Goal: Task Accomplishment & Management: Manage account settings

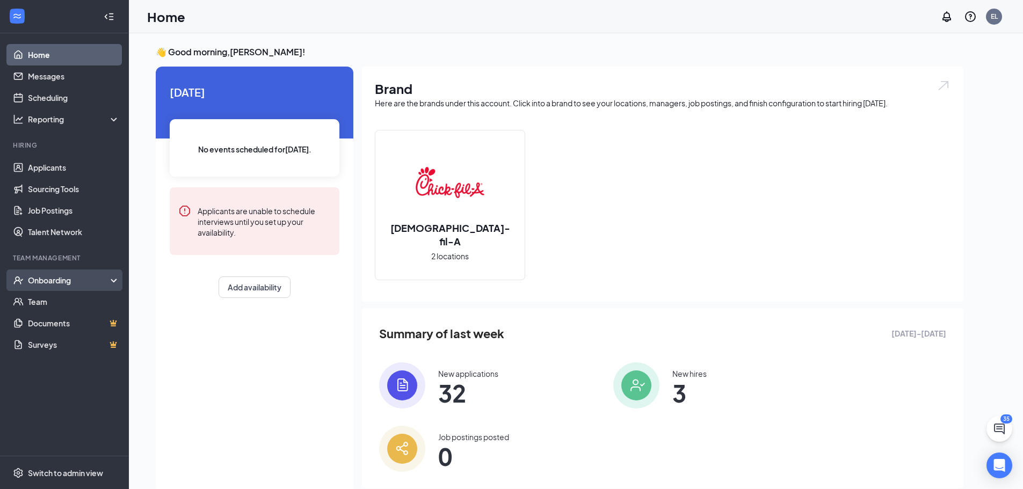
click at [73, 280] on div "Onboarding" at bounding box center [69, 280] width 83 height 11
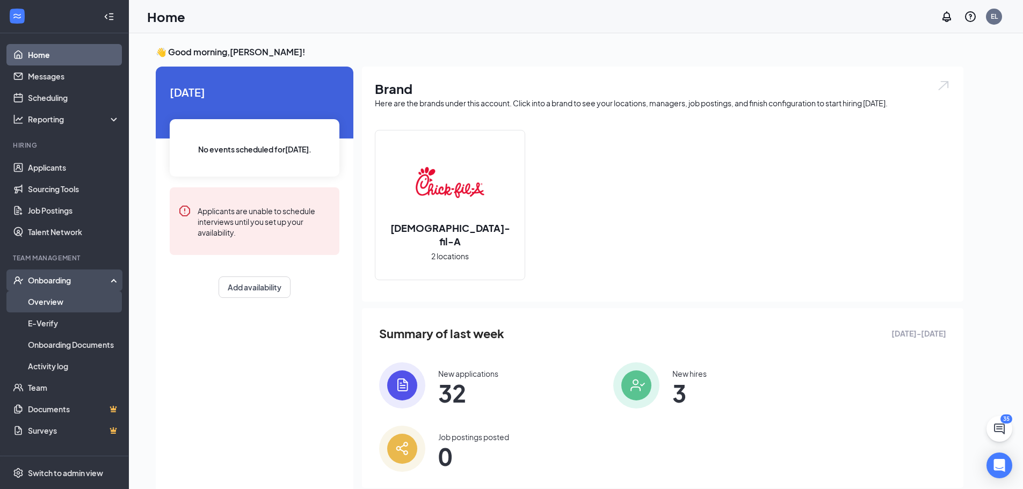
click at [73, 307] on link "Overview" at bounding box center [74, 301] width 92 height 21
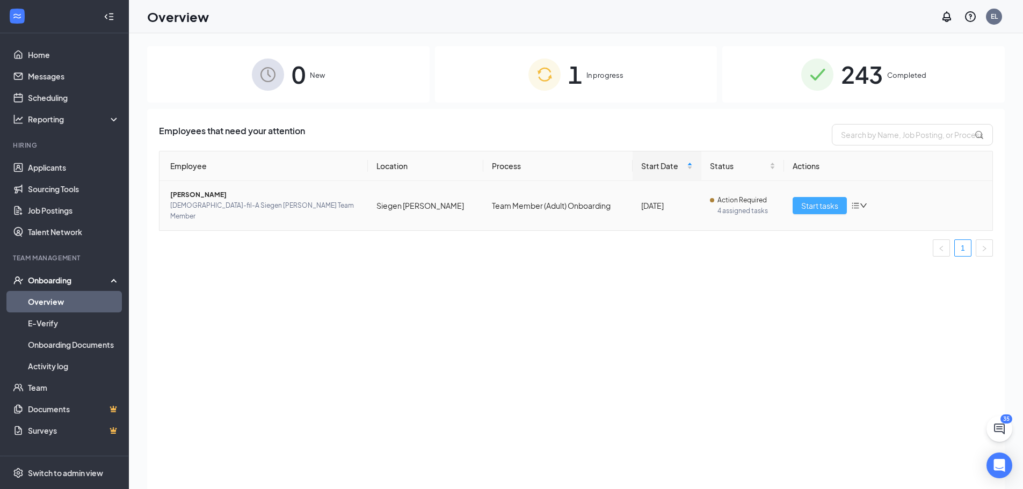
click at [828, 202] on span "Start tasks" at bounding box center [819, 206] width 37 height 12
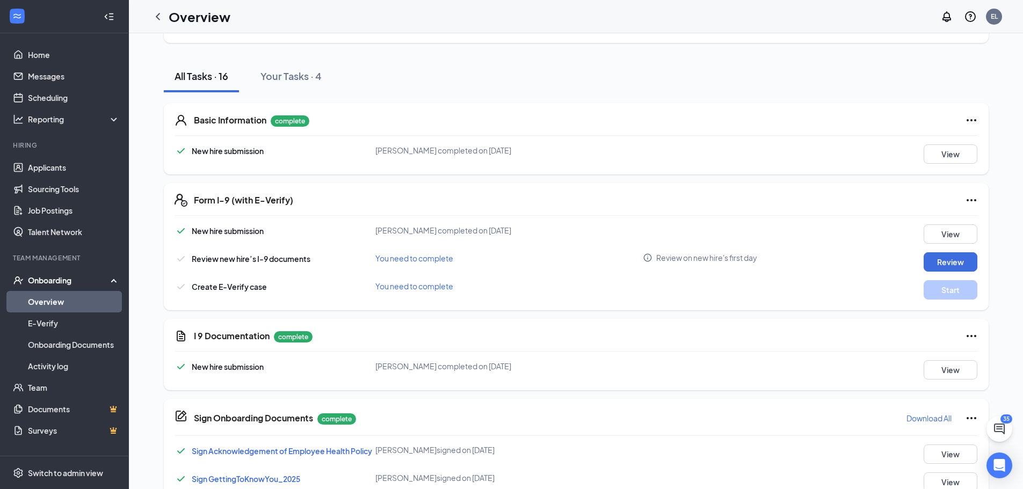
scroll to position [269, 0]
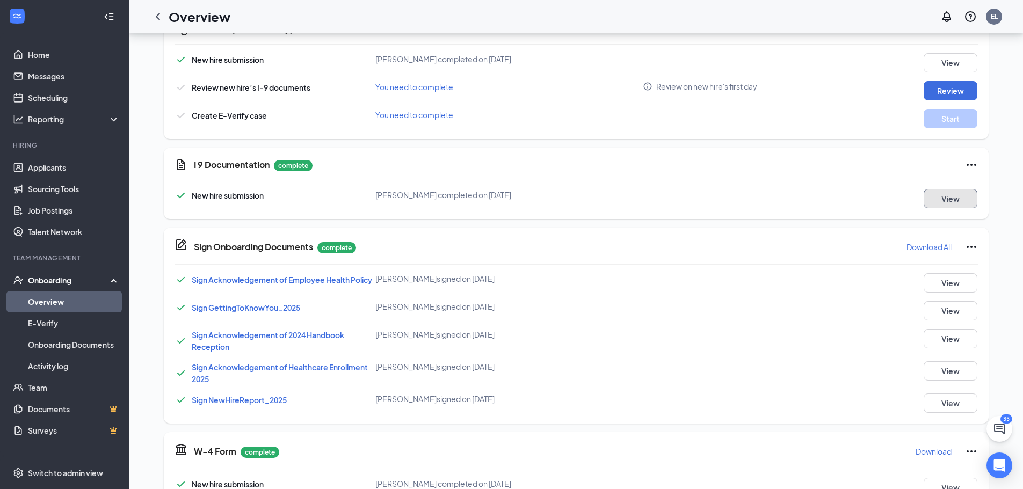
click at [958, 200] on button "View" at bounding box center [951, 198] width 54 height 19
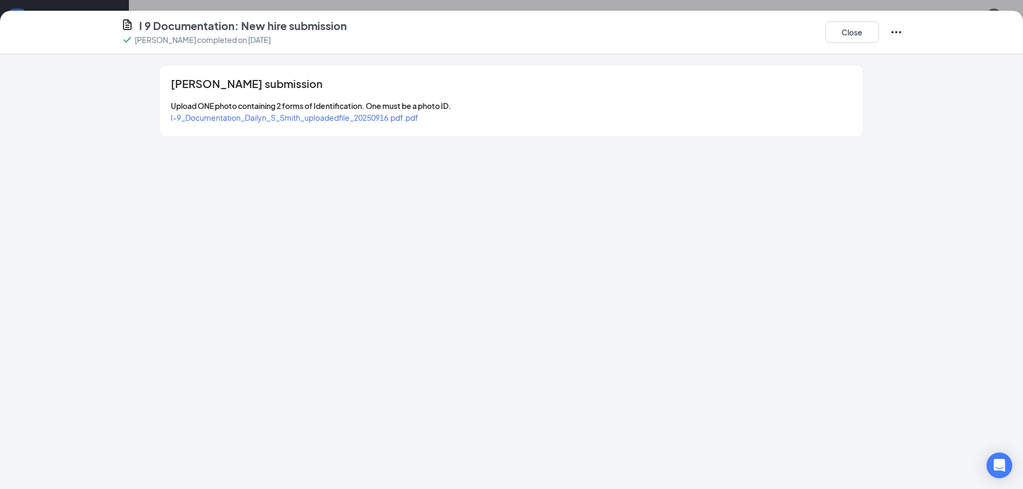
click at [359, 123] on div "I-9_Documentation_Dailyn_S_Smith_uploadedfile_20250916.pdf.pdf" at bounding box center [295, 118] width 248 height 12
click at [358, 120] on span "I-9_Documentation_Dailyn_S_Smith_uploadedfile_20250916.pdf.pdf" at bounding box center [295, 118] width 248 height 10
click at [848, 39] on button "Close" at bounding box center [853, 31] width 54 height 21
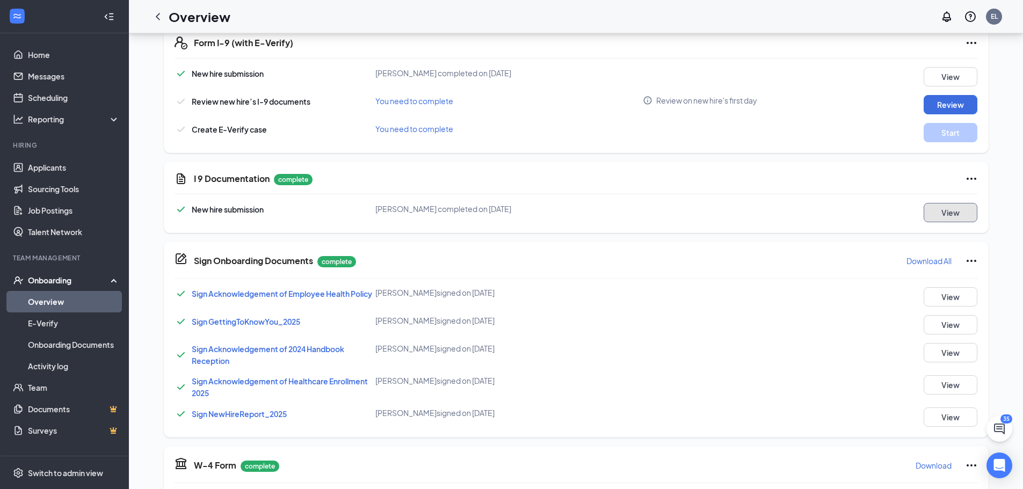
scroll to position [0, 0]
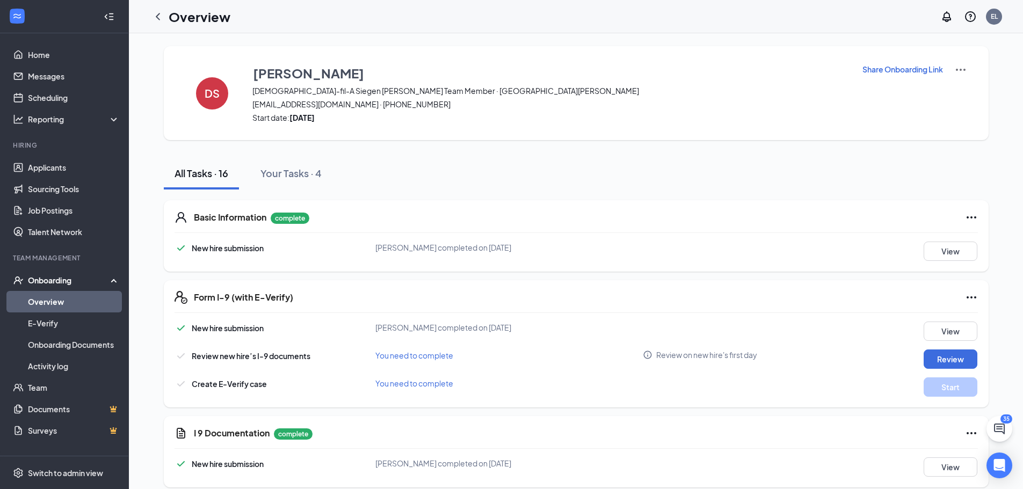
click at [905, 70] on p "Share Onboarding Link" at bounding box center [903, 69] width 81 height 11
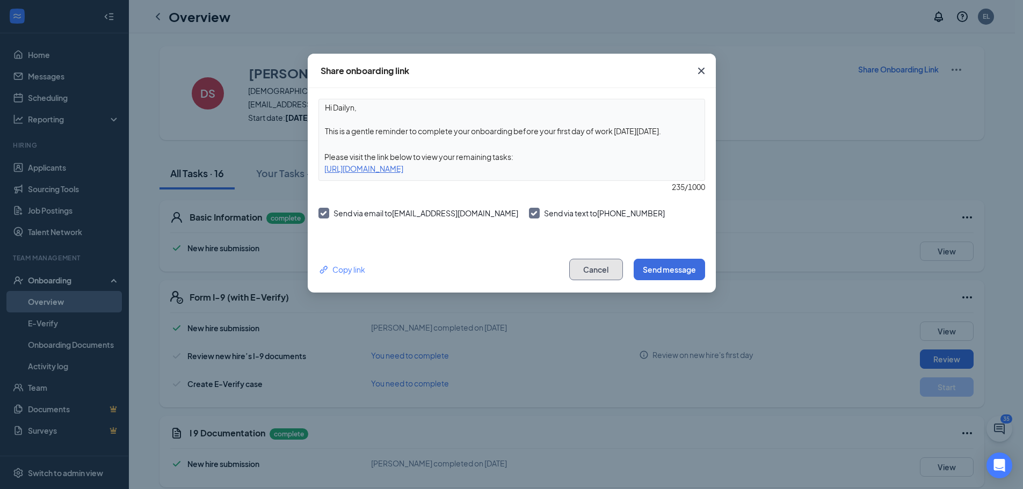
click at [581, 265] on button "Cancel" at bounding box center [596, 269] width 54 height 21
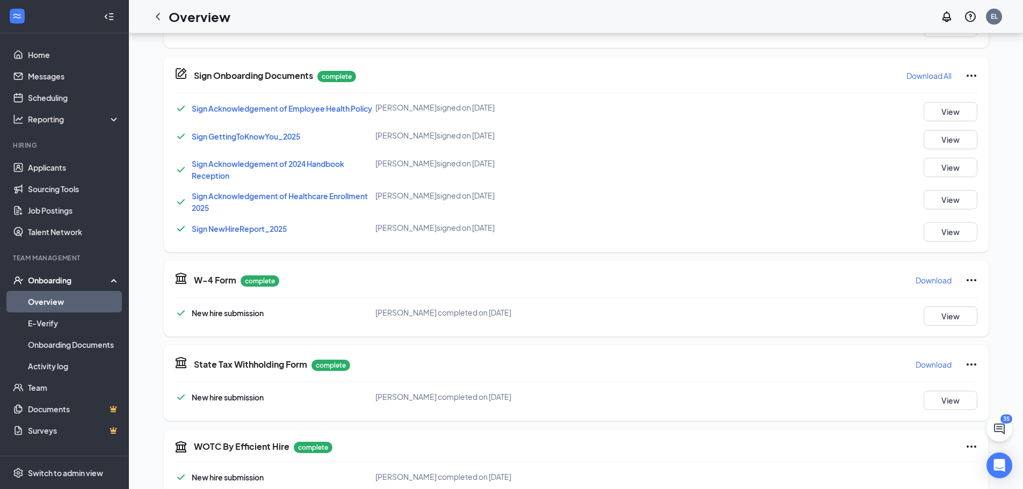
scroll to position [430, 0]
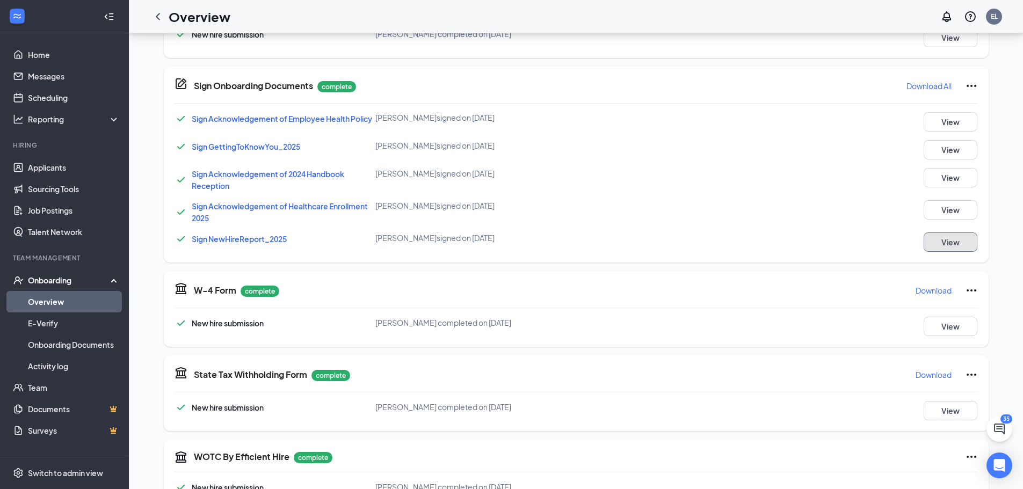
click at [954, 244] on button "View" at bounding box center [951, 242] width 54 height 19
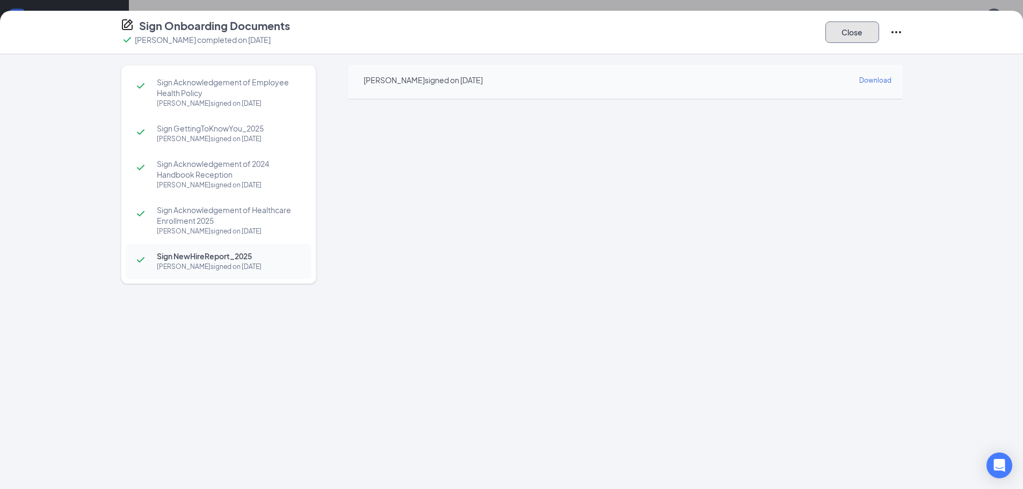
click at [860, 41] on button "Close" at bounding box center [853, 31] width 54 height 21
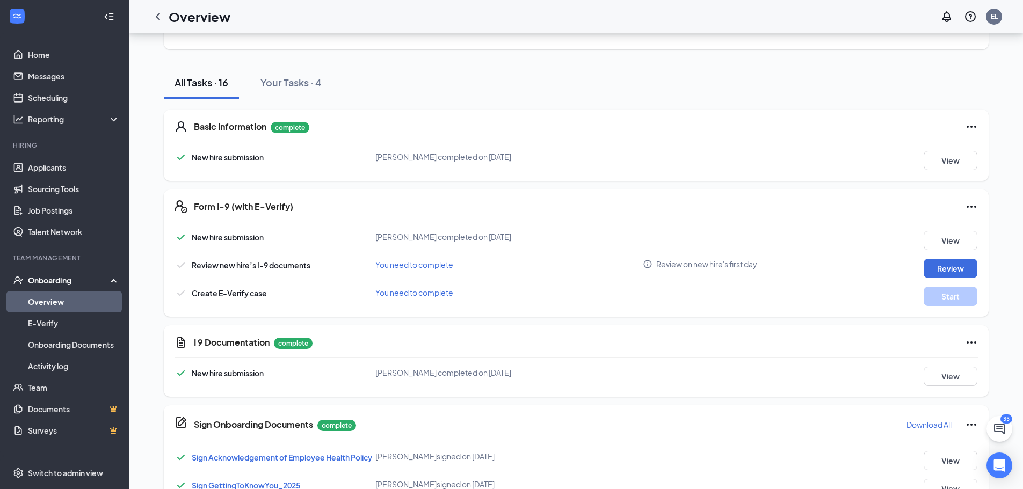
scroll to position [0, 0]
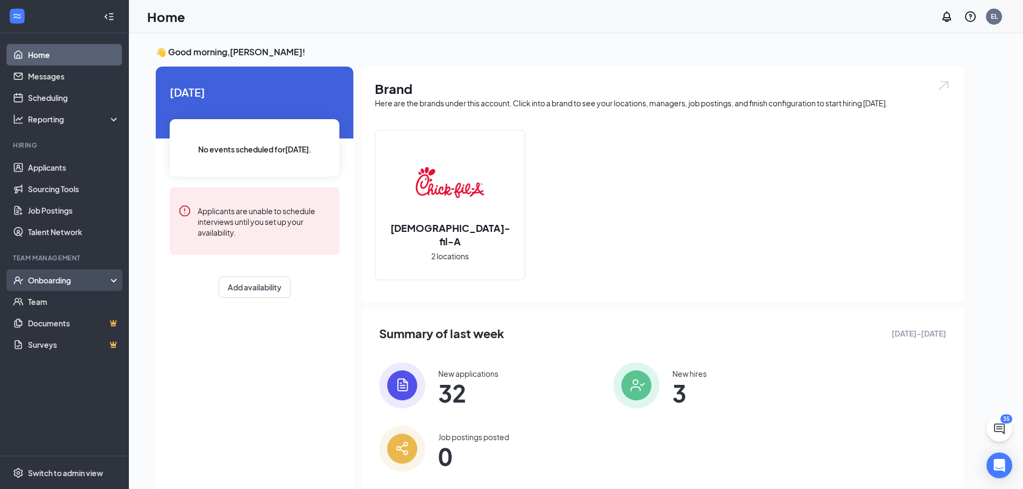
click at [82, 273] on div "Onboarding" at bounding box center [64, 280] width 129 height 21
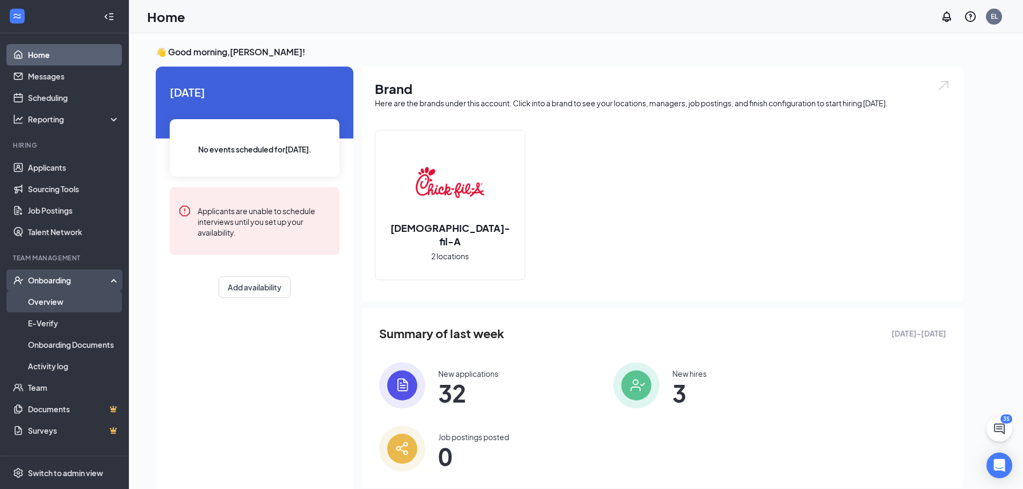
click at [75, 306] on link "Overview" at bounding box center [74, 301] width 92 height 21
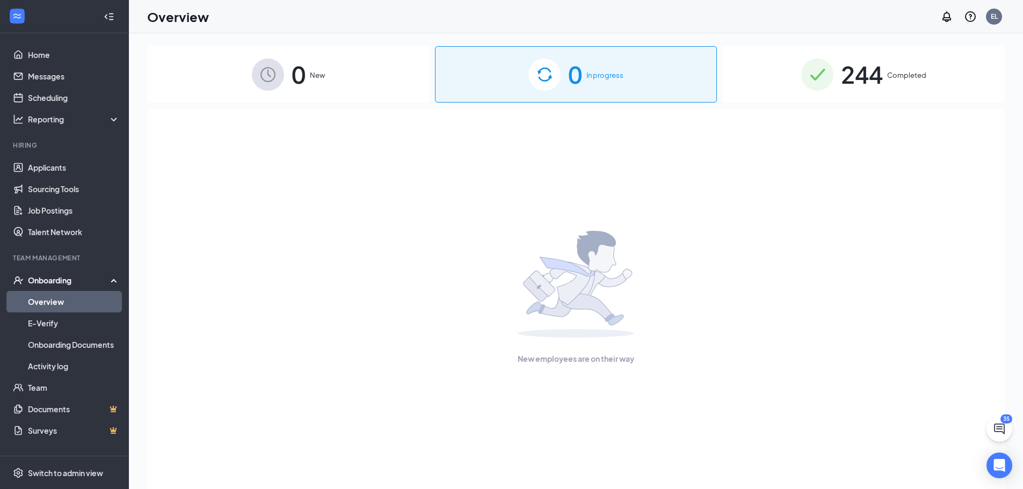
click at [864, 79] on span "244" at bounding box center [862, 74] width 42 height 37
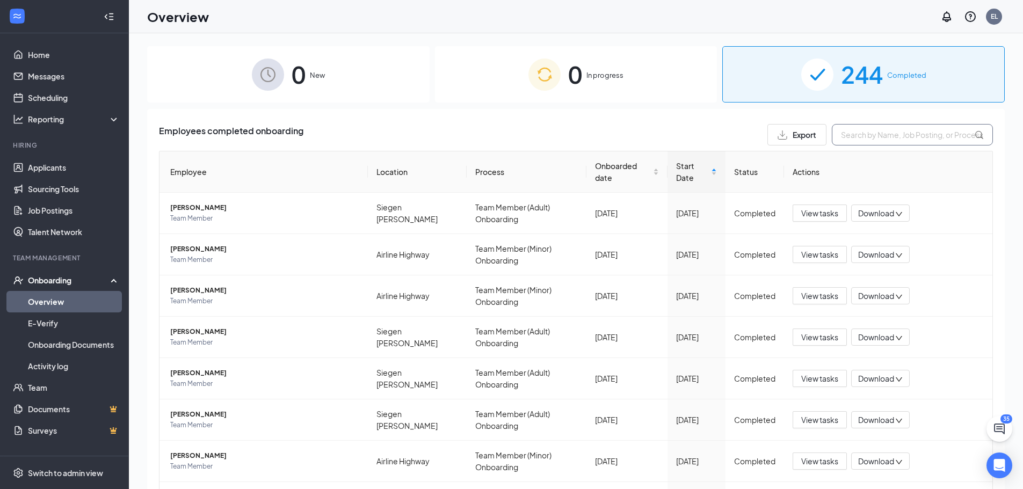
click at [926, 143] on input "text" at bounding box center [912, 134] width 161 height 21
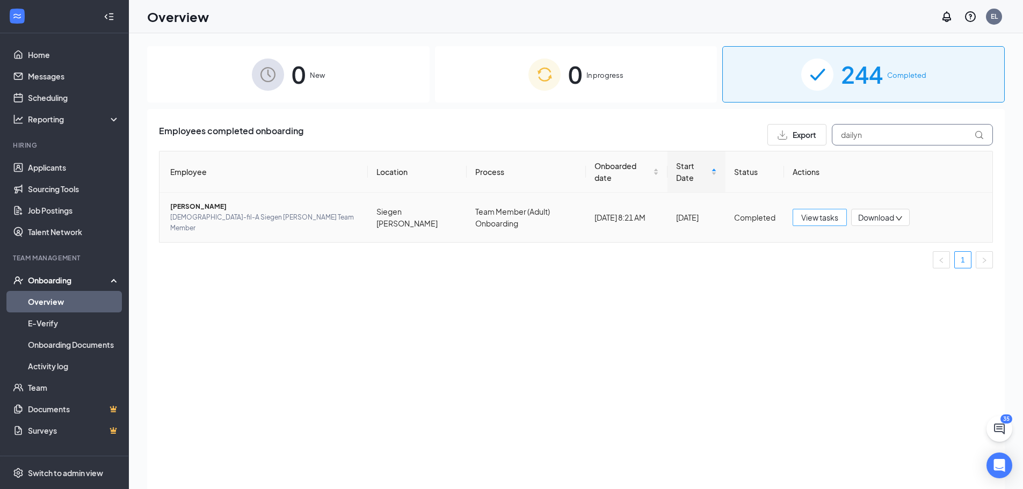
type input "dailyn"
click at [806, 212] on span "View tasks" at bounding box center [819, 218] width 37 height 12
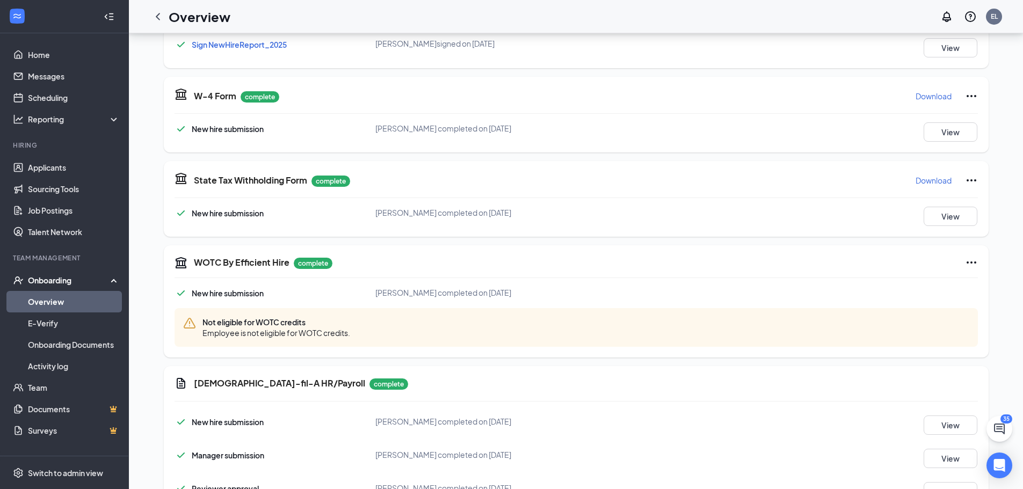
scroll to position [736, 0]
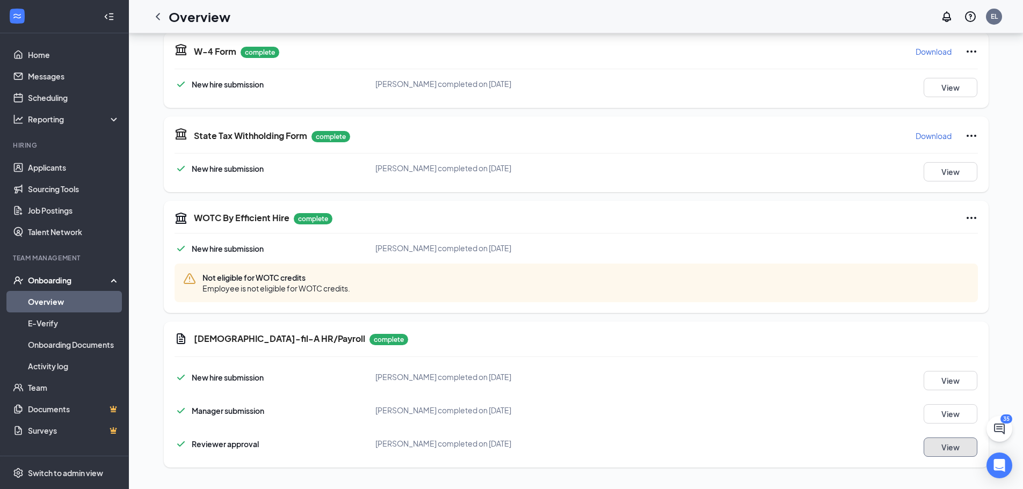
click at [939, 447] on button "View" at bounding box center [951, 447] width 54 height 19
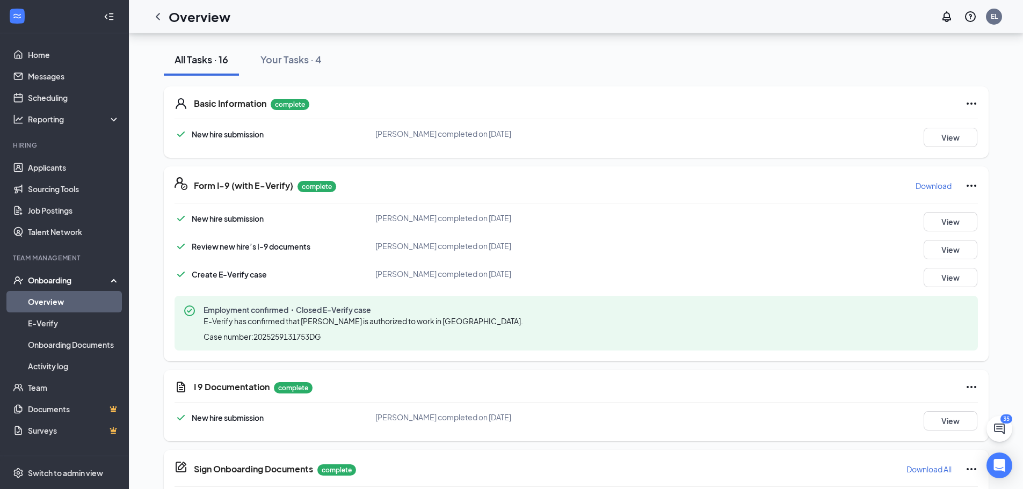
scroll to position [38, 0]
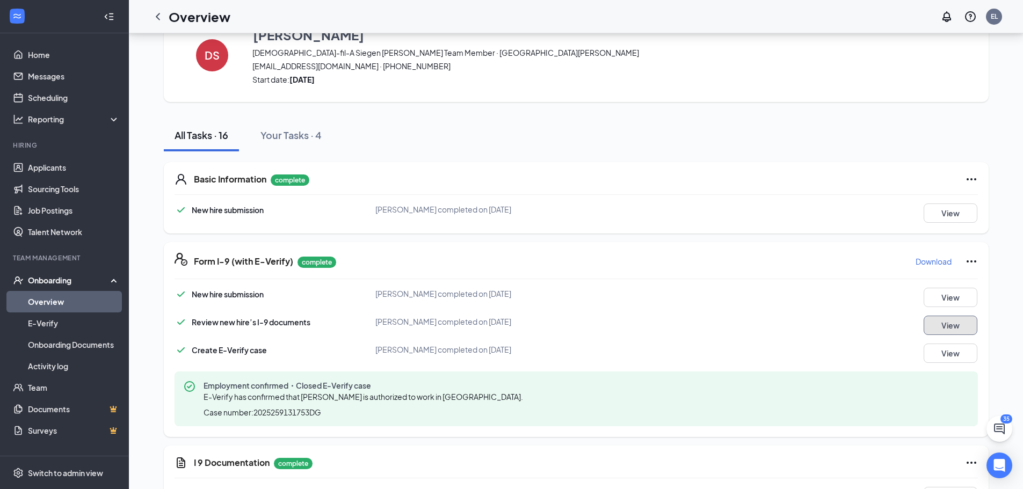
click at [964, 330] on button "View" at bounding box center [951, 325] width 54 height 19
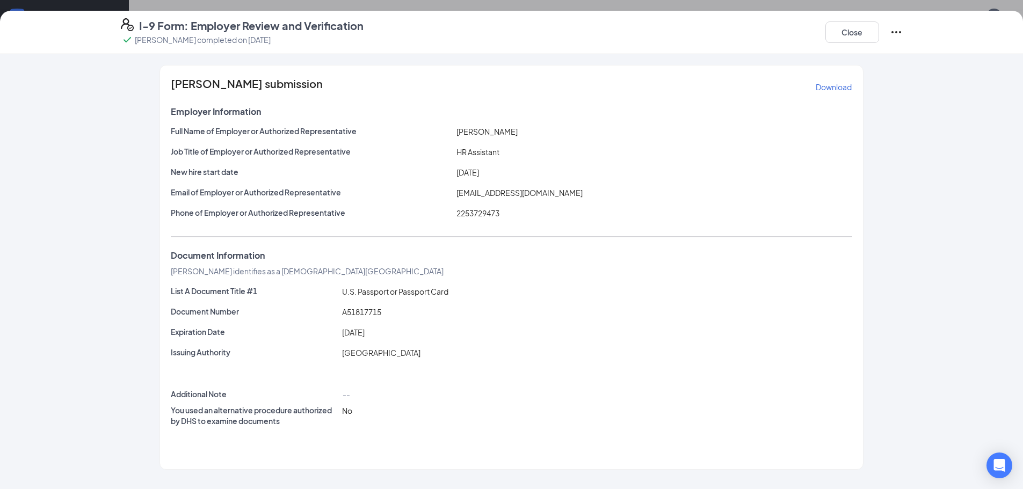
click at [829, 88] on p "Download" at bounding box center [834, 87] width 36 height 11
drag, startPoint x: 862, startPoint y: 30, endPoint x: 388, endPoint y: 180, distance: 496.9
click at [862, 31] on button "Close" at bounding box center [853, 31] width 54 height 21
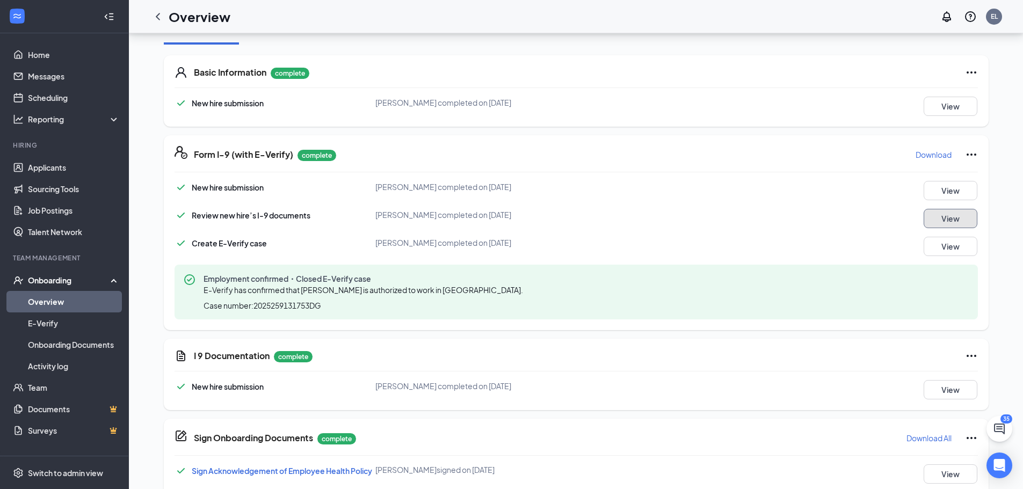
scroll to position [146, 0]
click at [971, 256] on div "New hire submission [PERSON_NAME] completed on [DATE] View Review new hire’s I-…" at bounding box center [577, 249] width 804 height 139
drag, startPoint x: 965, startPoint y: 250, endPoint x: 953, endPoint y: 250, distance: 11.3
click at [953, 250] on button "View" at bounding box center [951, 245] width 54 height 19
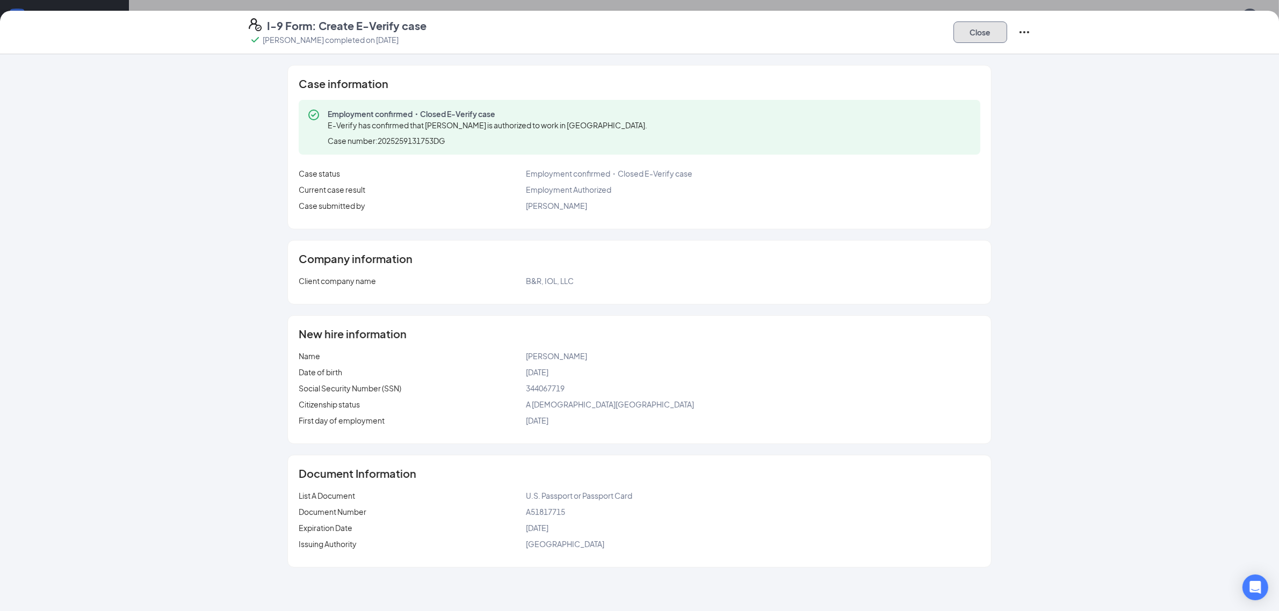
click at [988, 28] on button "Close" at bounding box center [980, 31] width 54 height 21
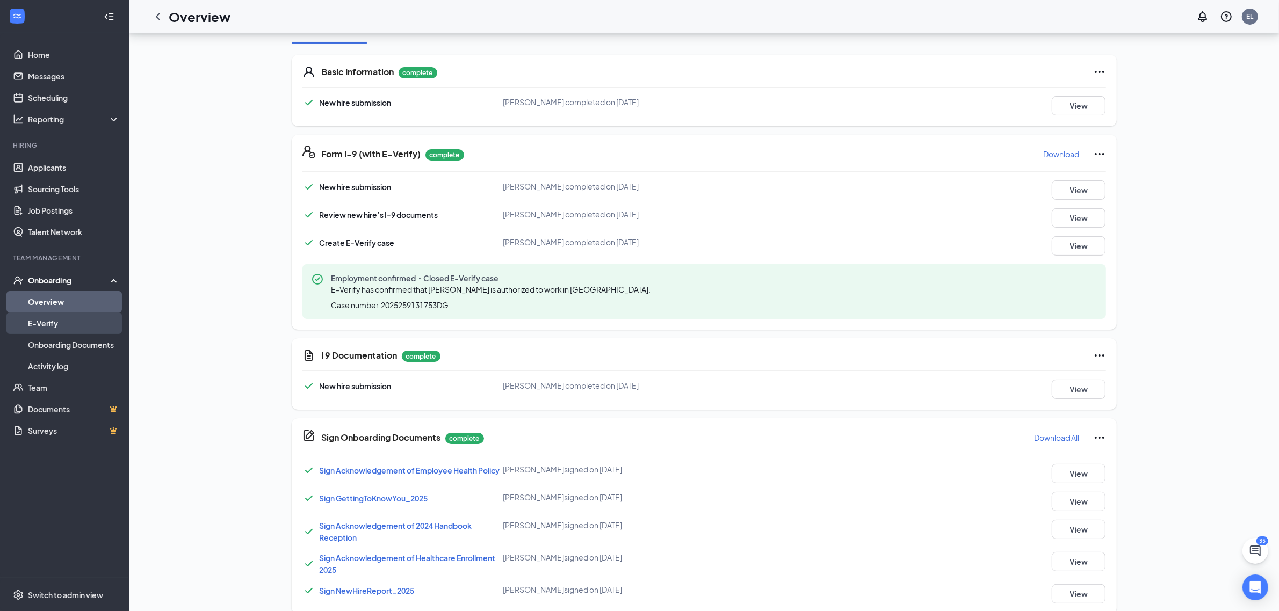
click at [60, 323] on link "E-Verify" at bounding box center [74, 323] width 92 height 21
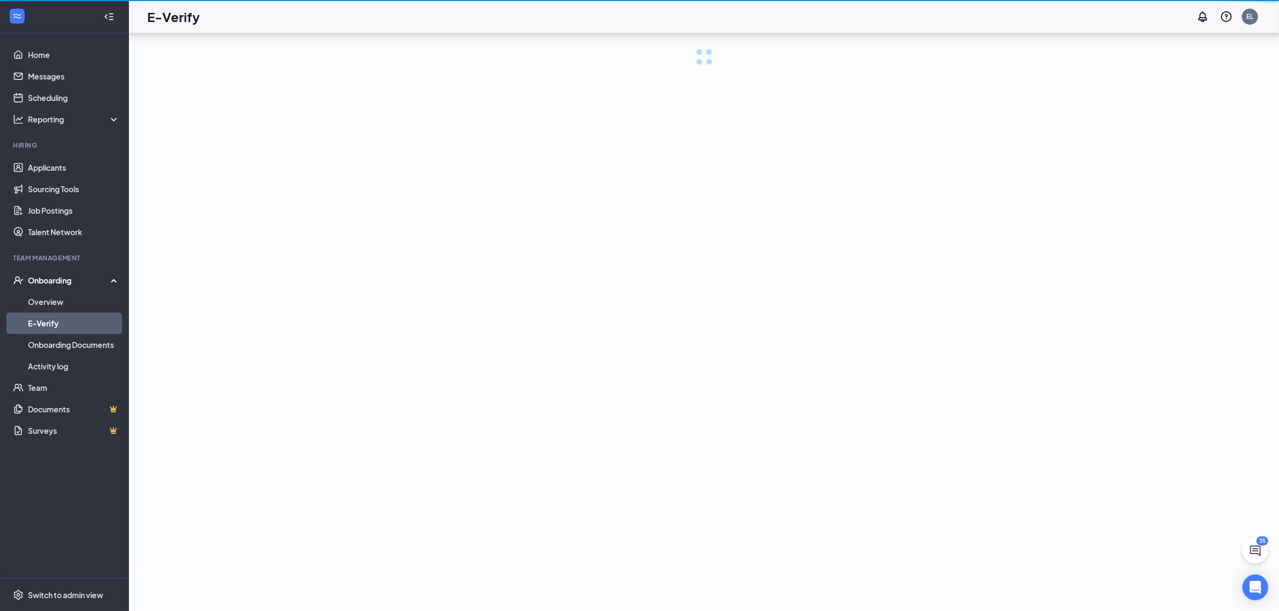
scroll to position [48, 0]
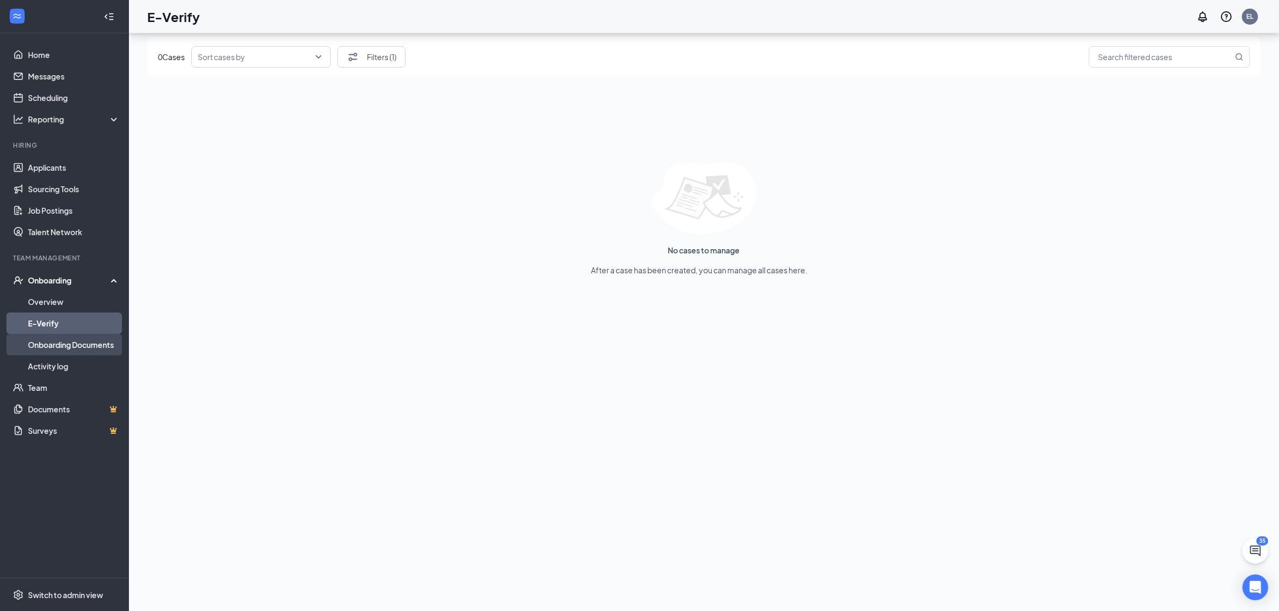
click at [74, 339] on link "Onboarding Documents" at bounding box center [74, 344] width 92 height 21
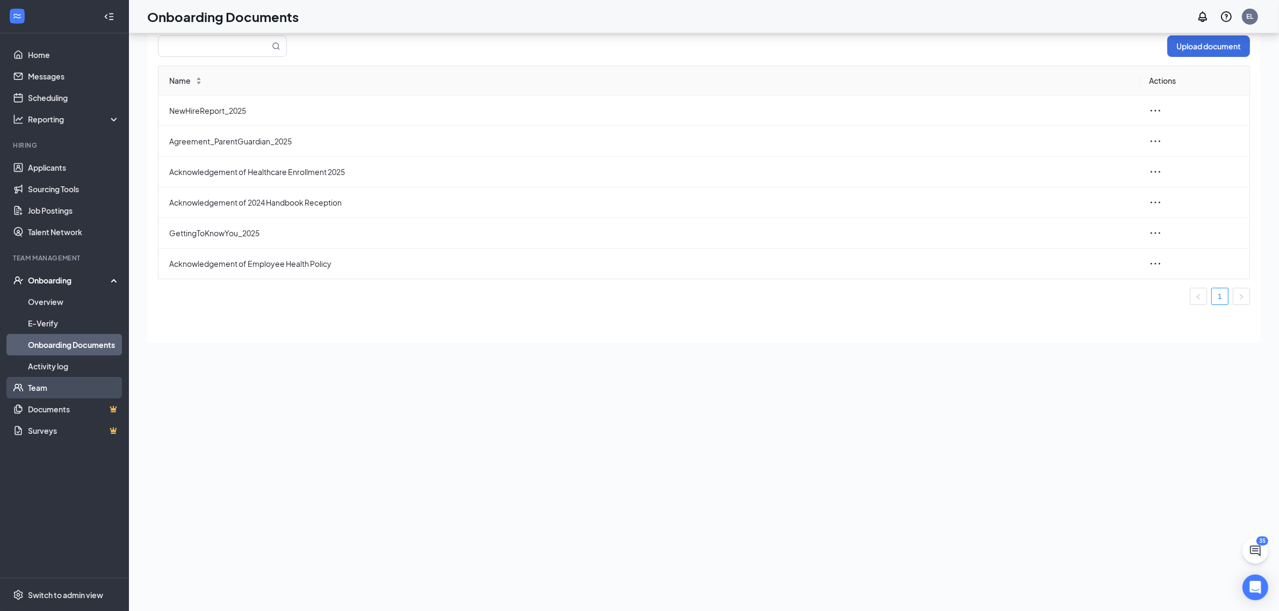
click at [53, 388] on link "Team" at bounding box center [74, 387] width 92 height 21
